Goal: Task Accomplishment & Management: Complete application form

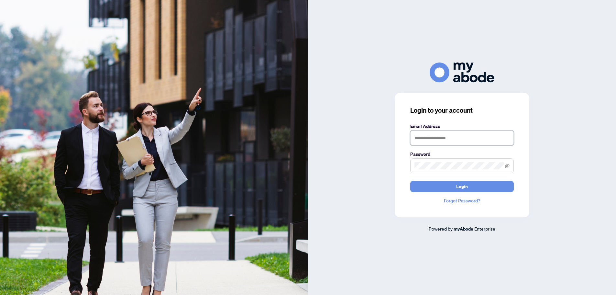
click at [432, 138] on input "text" at bounding box center [462, 137] width 104 height 15
type input "**********"
click at [410, 181] on button "Login" at bounding box center [462, 186] width 104 height 11
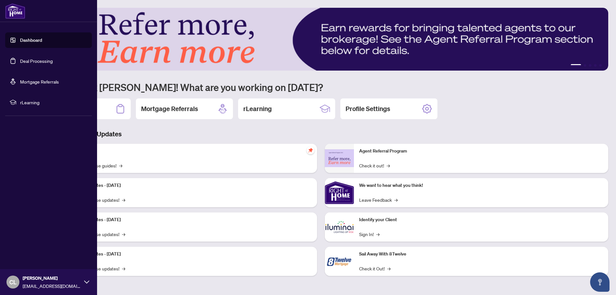
click at [38, 62] on link "Deal Processing" at bounding box center [36, 61] width 33 height 6
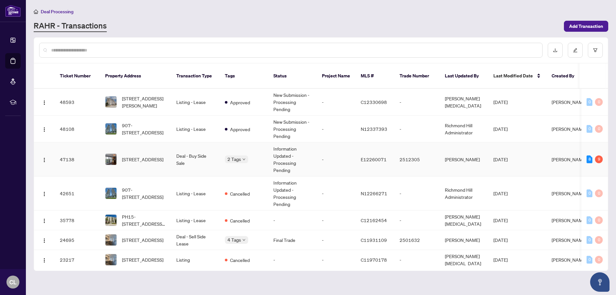
click at [186, 149] on td "Deal - Buy Side Sale" at bounding box center [195, 159] width 49 height 34
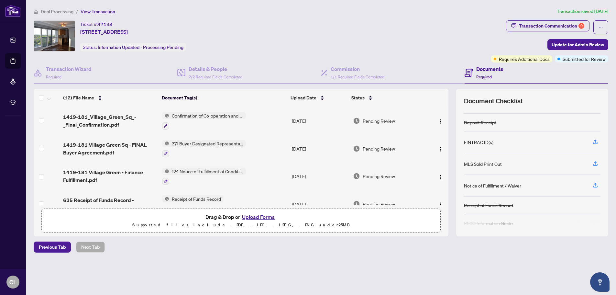
scroll to position [71, 0]
click at [252, 215] on button "Upload Forms" at bounding box center [258, 217] width 37 height 8
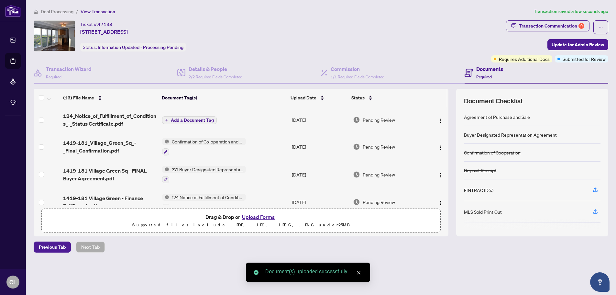
click at [187, 118] on span "Add a Document Tag" at bounding box center [192, 120] width 43 height 5
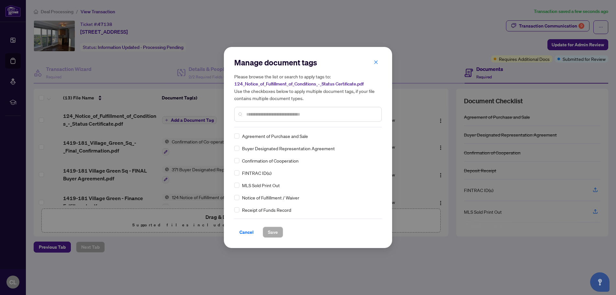
click at [264, 114] on input "text" at bounding box center [311, 114] width 130 height 7
click at [276, 232] on span "Save" at bounding box center [273, 232] width 10 height 10
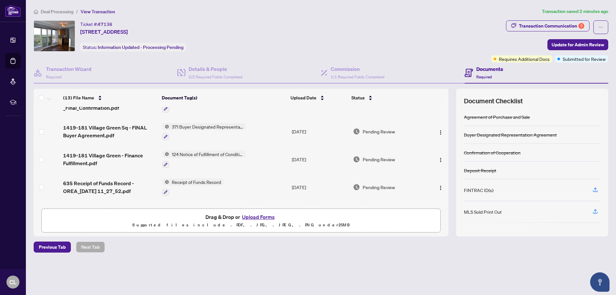
scroll to position [0, 0]
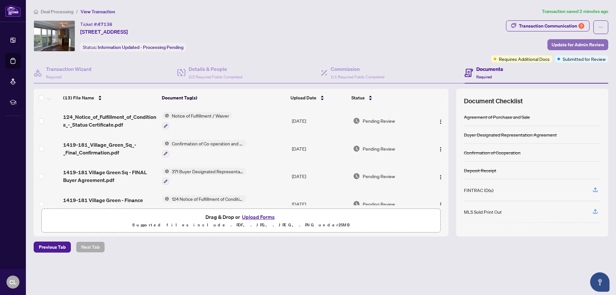
click at [575, 43] on span "Update for Admin Review" at bounding box center [578, 44] width 52 height 10
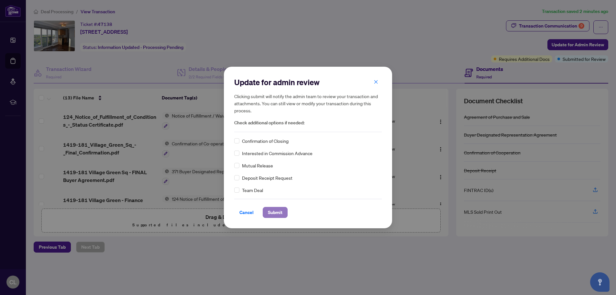
click at [276, 211] on span "Submit" at bounding box center [275, 212] width 15 height 10
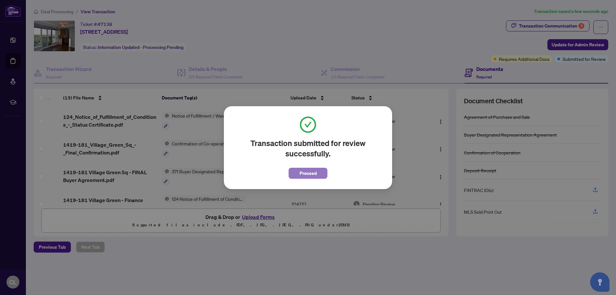
click at [299, 174] on button "Proceed" at bounding box center [308, 173] width 39 height 11
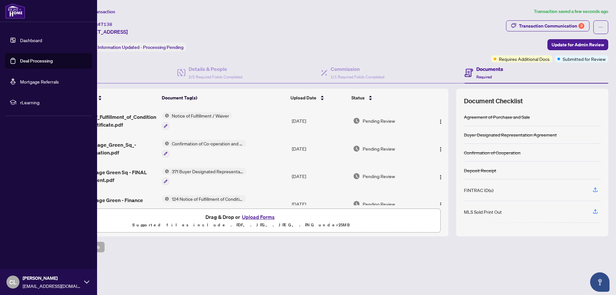
click at [28, 281] on span "Cindy Luk" at bounding box center [52, 277] width 58 height 7
click at [24, 244] on span "Logout" at bounding box center [26, 243] width 15 height 10
